Goal: Information Seeking & Learning: Learn about a topic

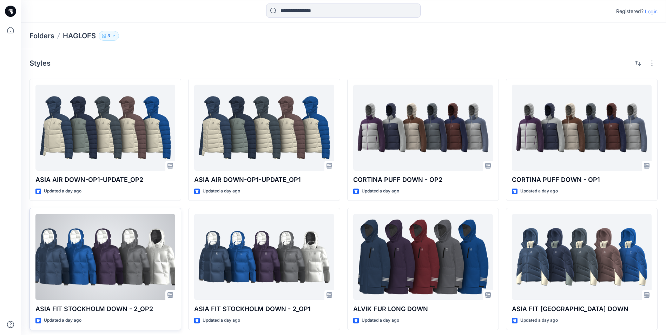
scroll to position [4, 0]
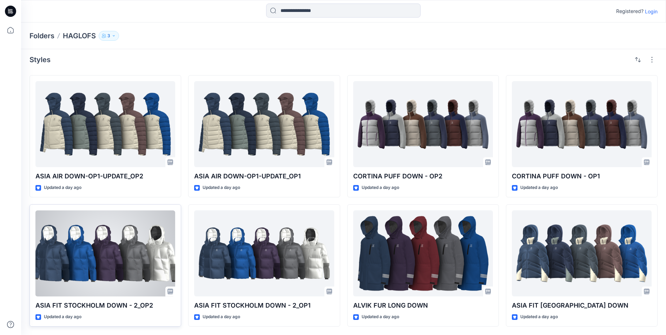
click at [120, 264] on div at bounding box center [105, 253] width 140 height 86
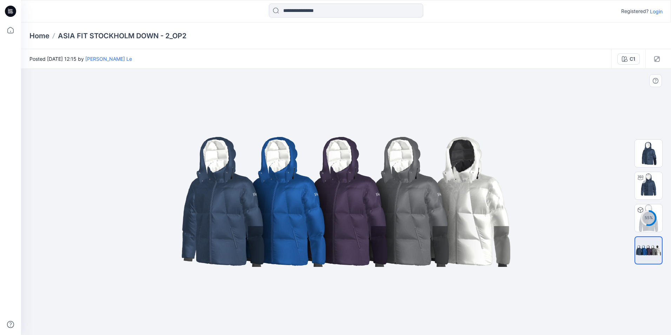
click at [374, 192] on img at bounding box center [346, 202] width 351 height 211
click at [381, 195] on img at bounding box center [346, 202] width 351 height 211
click at [655, 184] on img at bounding box center [648, 185] width 27 height 27
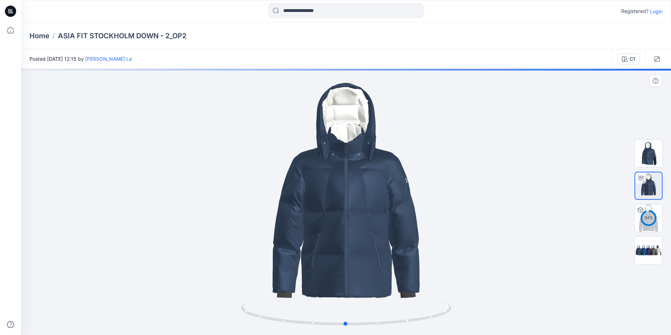
click at [400, 194] on div at bounding box center [346, 202] width 650 height 266
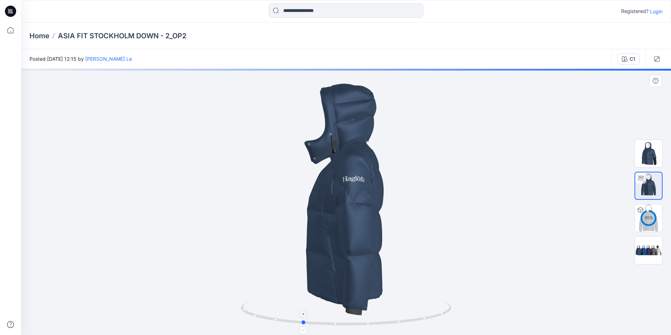
drag, startPoint x: 395, startPoint y: 326, endPoint x: 351, endPoint y: 325, distance: 43.5
click at [351, 325] on icon at bounding box center [347, 314] width 212 height 26
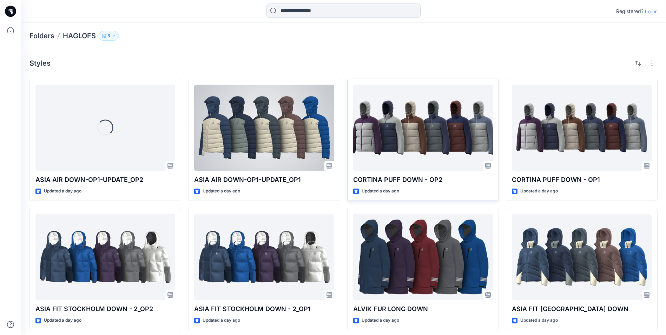
scroll to position [4, 0]
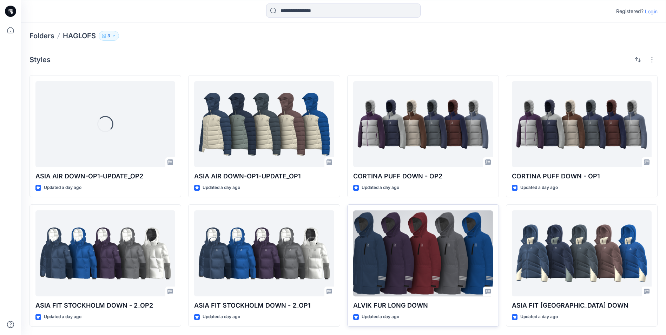
click at [415, 224] on div at bounding box center [423, 253] width 140 height 86
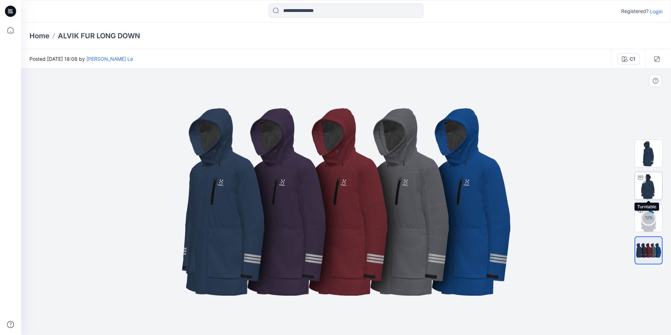
click at [643, 187] on img at bounding box center [648, 185] width 27 height 27
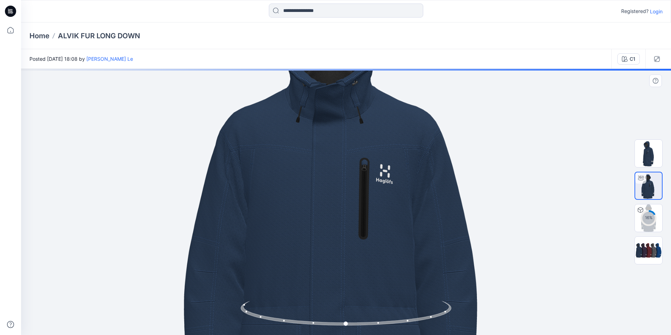
drag, startPoint x: 378, startPoint y: 187, endPoint x: 361, endPoint y: 198, distance: 21.1
click at [361, 198] on img at bounding box center [346, 213] width 608 height 608
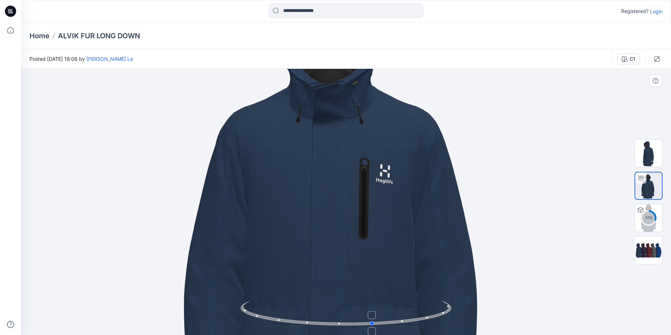
drag, startPoint x: 398, startPoint y: 327, endPoint x: 425, endPoint y: 325, distance: 27.1
click at [425, 325] on icon at bounding box center [347, 314] width 212 height 26
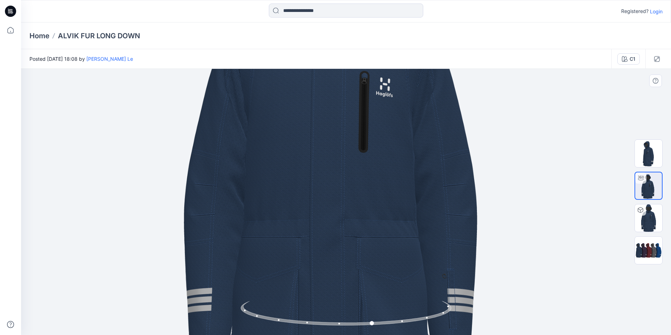
drag, startPoint x: 264, startPoint y: 173, endPoint x: 280, endPoint y: 81, distance: 93.3
click at [280, 81] on img at bounding box center [346, 126] width 608 height 608
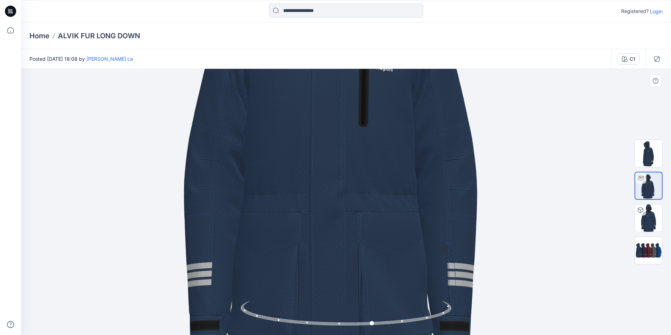
drag, startPoint x: 297, startPoint y: 202, endPoint x: 300, endPoint y: 148, distance: 53.5
click at [300, 148] on img at bounding box center [346, 101] width 608 height 608
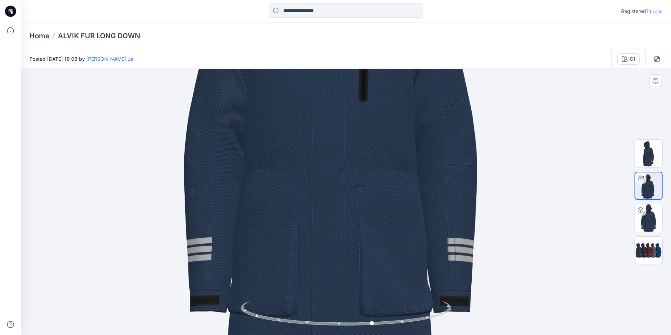
drag, startPoint x: 376, startPoint y: 185, endPoint x: 376, endPoint y: 193, distance: 8.1
click at [376, 193] on img at bounding box center [346, 76] width 608 height 608
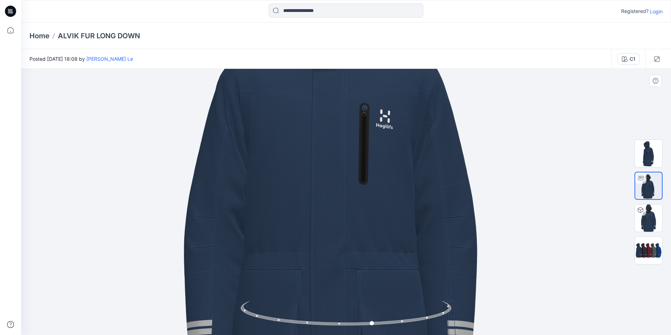
drag, startPoint x: 382, startPoint y: 174, endPoint x: 385, endPoint y: 258, distance: 83.3
click at [385, 258] on img at bounding box center [346, 158] width 608 height 608
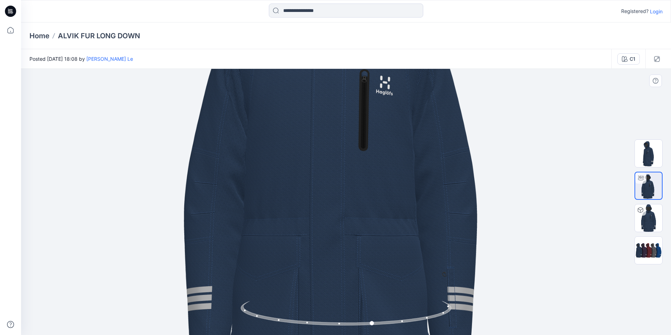
drag, startPoint x: 387, startPoint y: 219, endPoint x: 397, endPoint y: 167, distance: 52.9
click at [397, 167] on img at bounding box center [346, 125] width 608 height 608
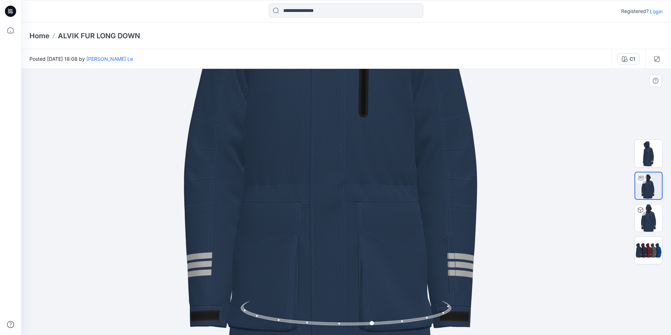
drag, startPoint x: 394, startPoint y: 213, endPoint x: 394, endPoint y: 168, distance: 45.6
click at [394, 168] on img at bounding box center [346, 91] width 608 height 608
